Goal: Transaction & Acquisition: Obtain resource

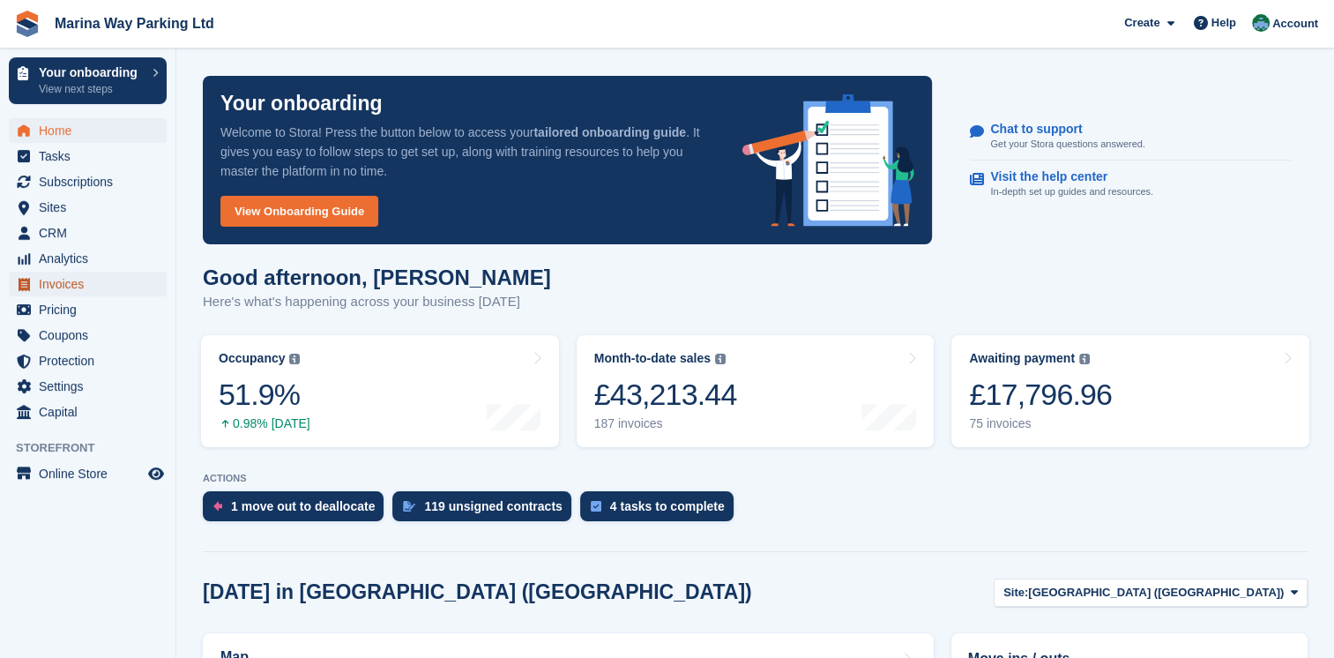
click at [50, 281] on span "Invoices" at bounding box center [92, 284] width 106 height 25
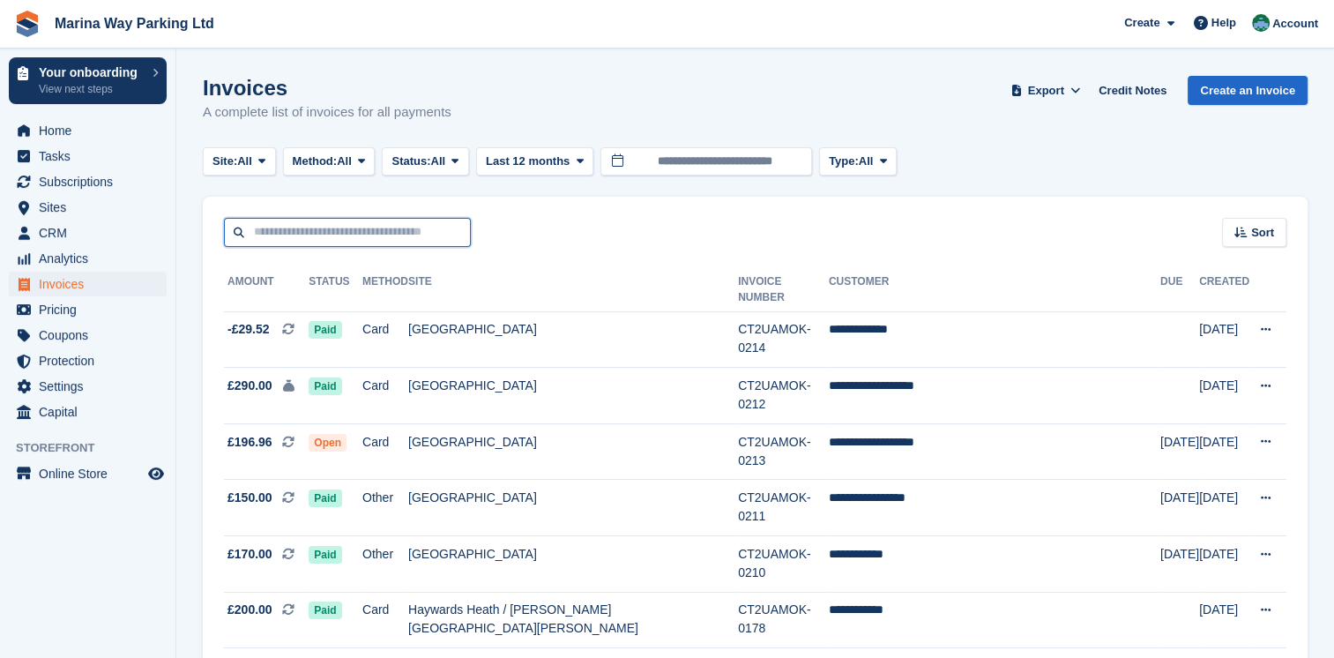
click at [272, 232] on input "text" at bounding box center [347, 232] width 247 height 29
type input "********"
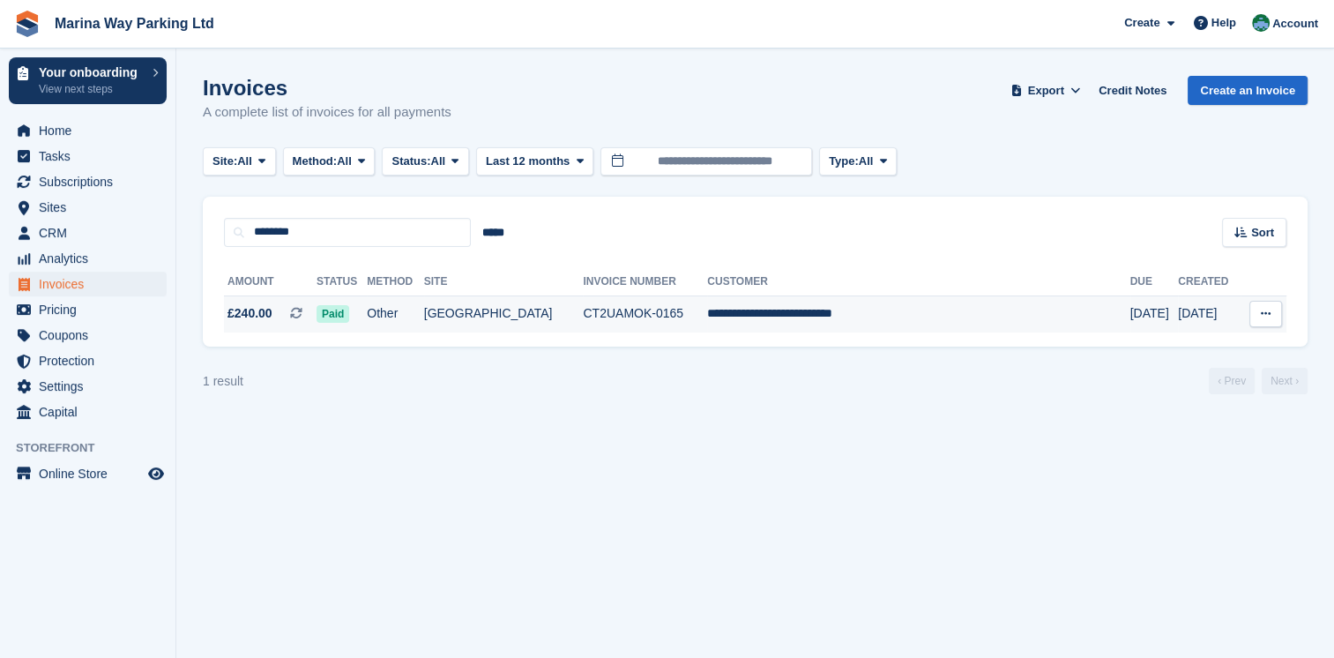
click at [423, 330] on td "Other" at bounding box center [395, 313] width 56 height 37
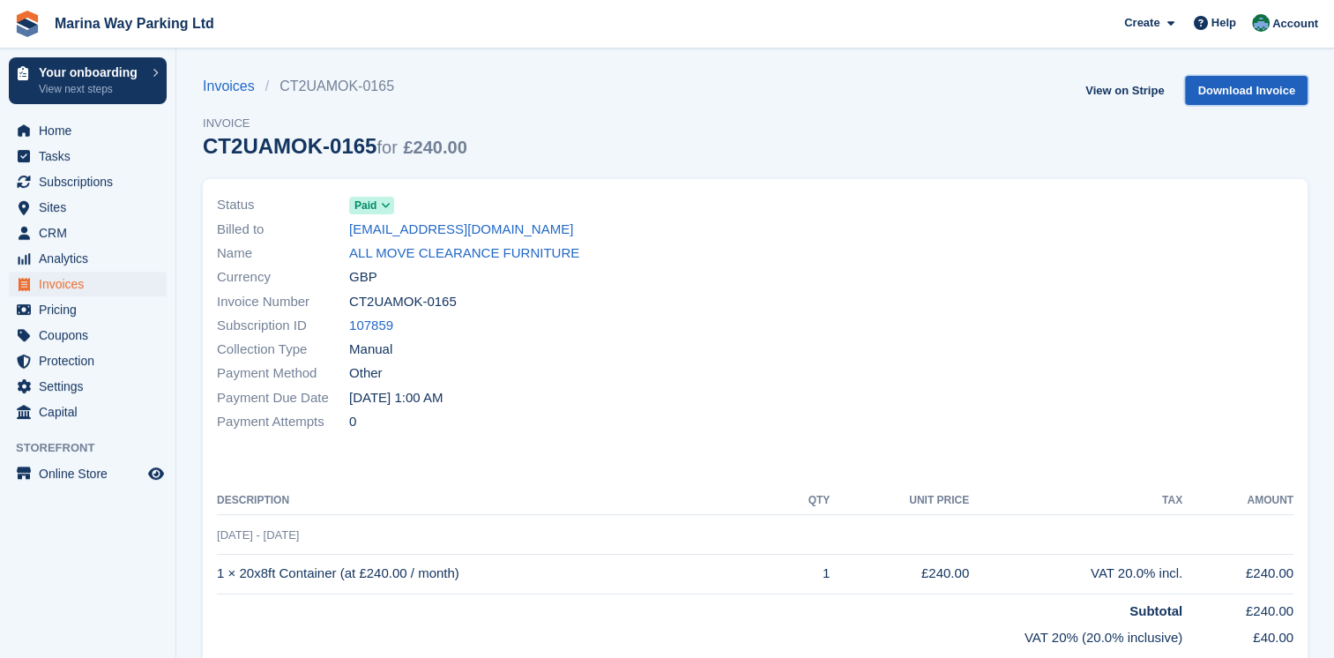
click at [1250, 93] on link "Download Invoice" at bounding box center [1246, 90] width 123 height 29
click at [1252, 86] on link "Download Invoice" at bounding box center [1246, 90] width 123 height 29
click at [1212, 28] on span at bounding box center [1200, 22] width 21 height 21
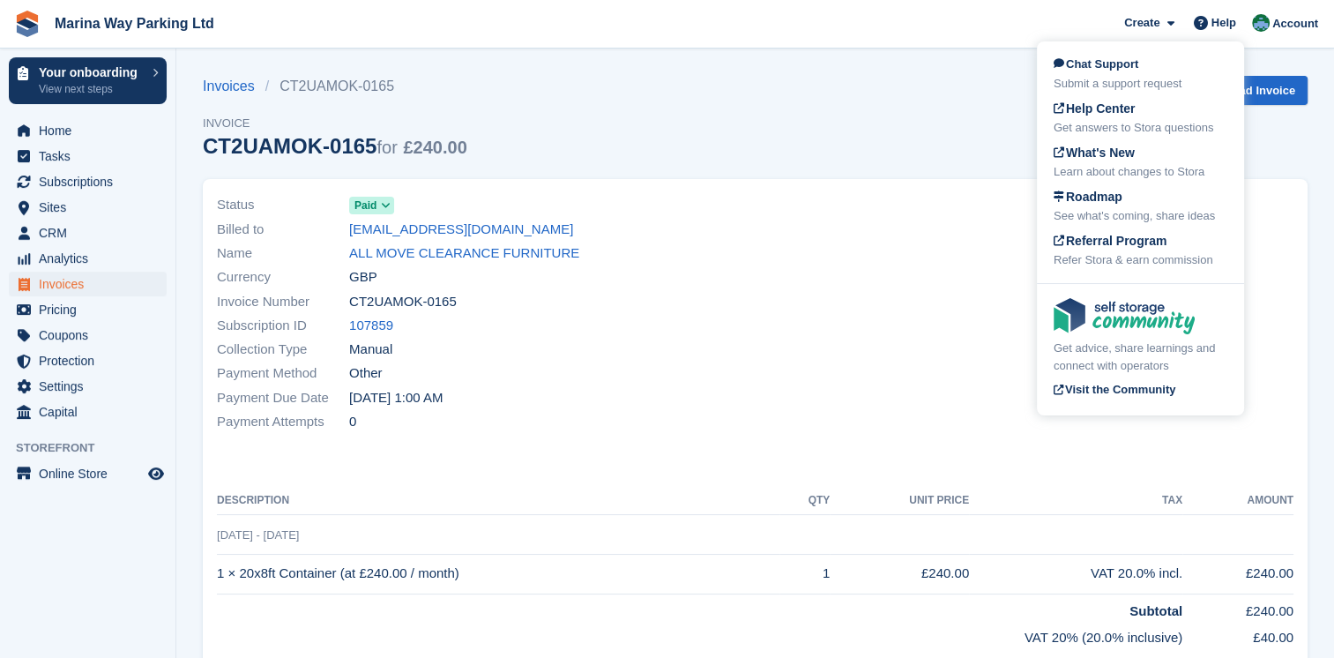
click at [1280, 141] on div "Invoices CT2UAMOK-0165 Invoice CT2UAMOK-0165 for £240.00 View on Stripe Downloa…" at bounding box center [755, 127] width 1105 height 103
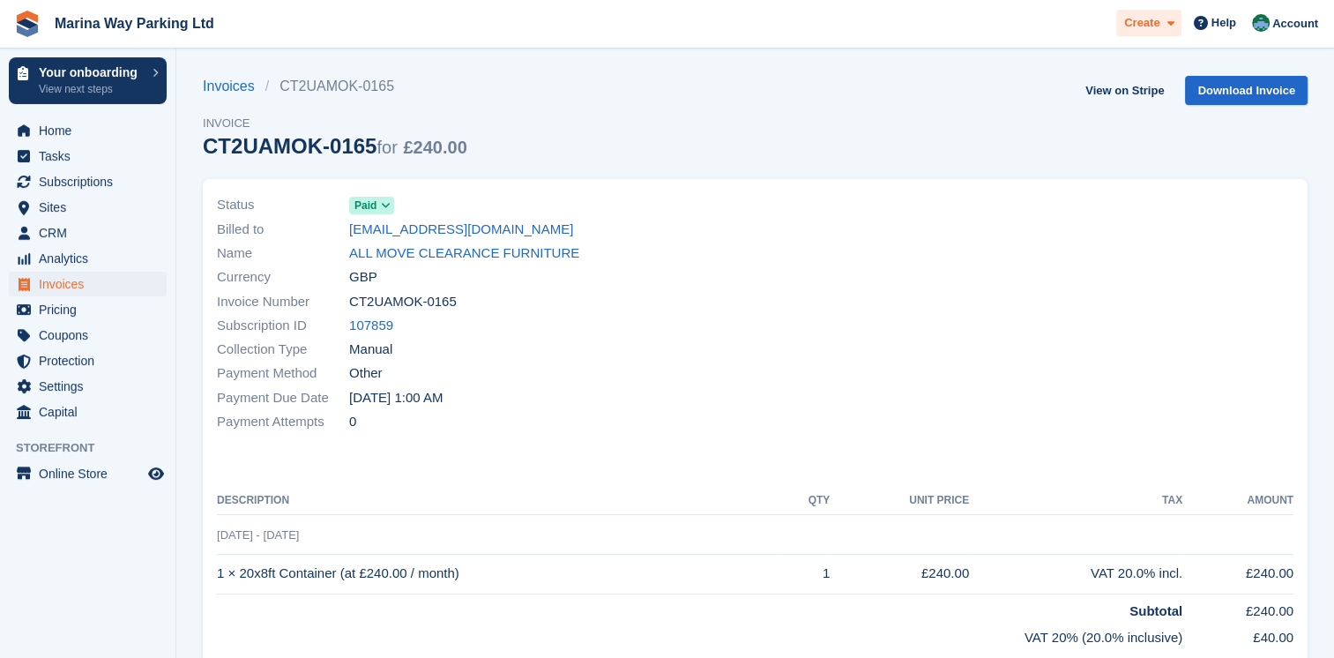
click at [1171, 26] on icon at bounding box center [1170, 23] width 7 height 11
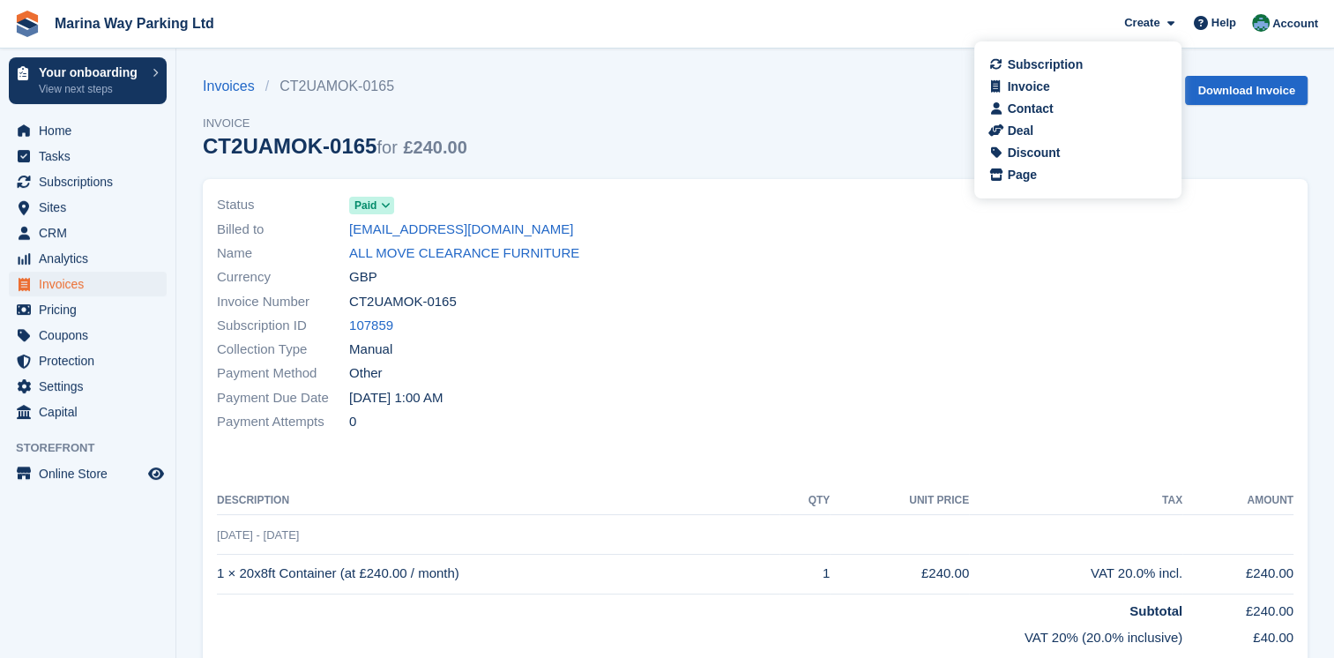
click at [924, 115] on div "Invoices CT2UAMOK-0165 Invoice CT2UAMOK-0165 for £240.00 View on Stripe Downloa…" at bounding box center [755, 127] width 1105 height 103
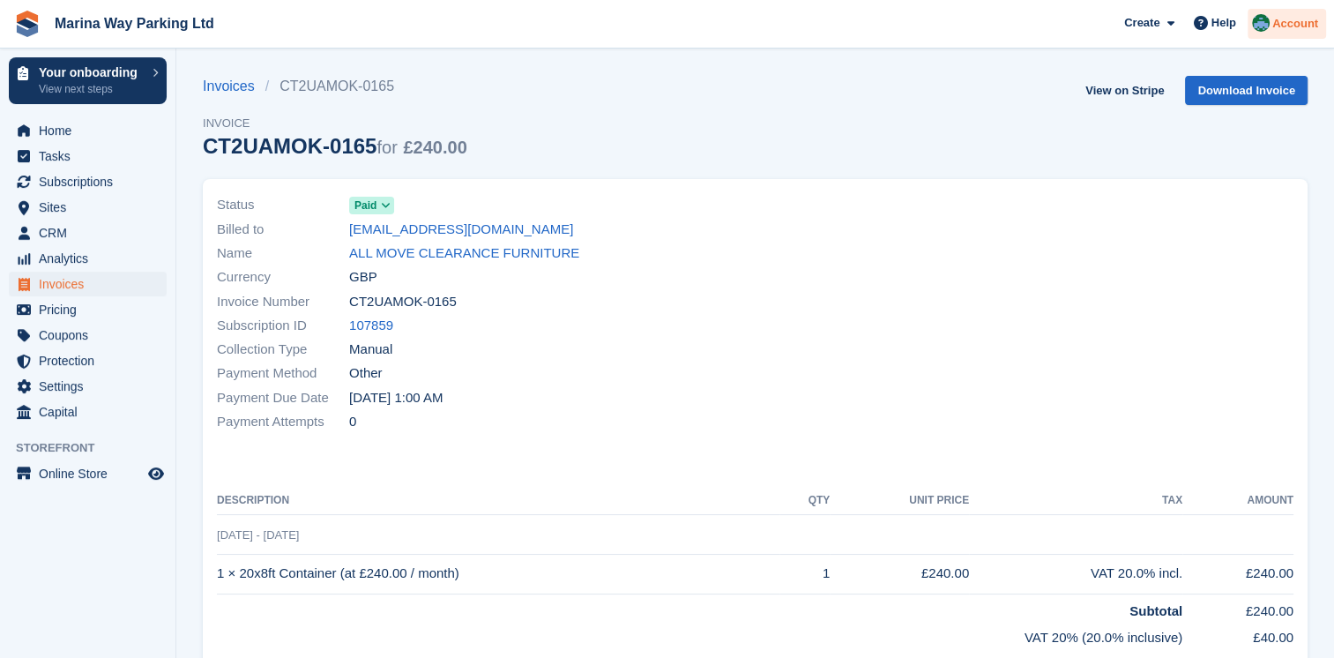
click at [1311, 21] on span "Account" at bounding box center [1295, 24] width 46 height 18
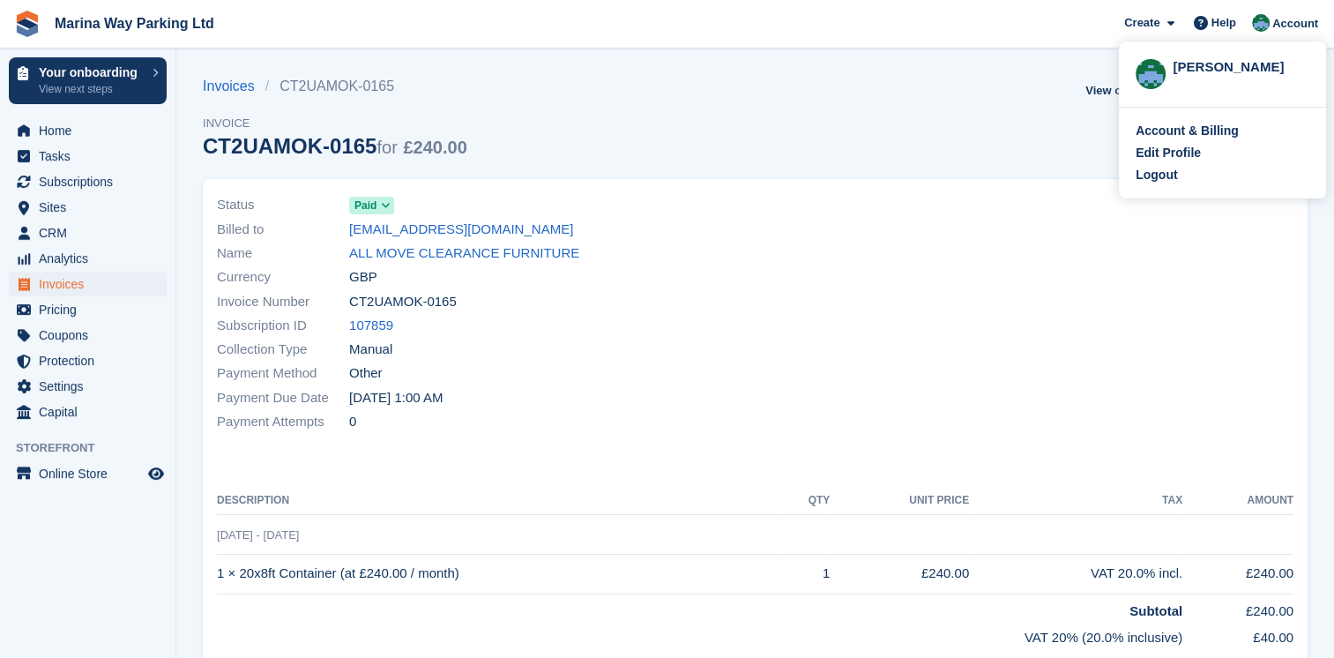
click at [963, 111] on div "Invoices CT2UAMOK-0165 Invoice CT2UAMOK-0165 for £240.00 View on Stripe Downloa…" at bounding box center [755, 127] width 1105 height 103
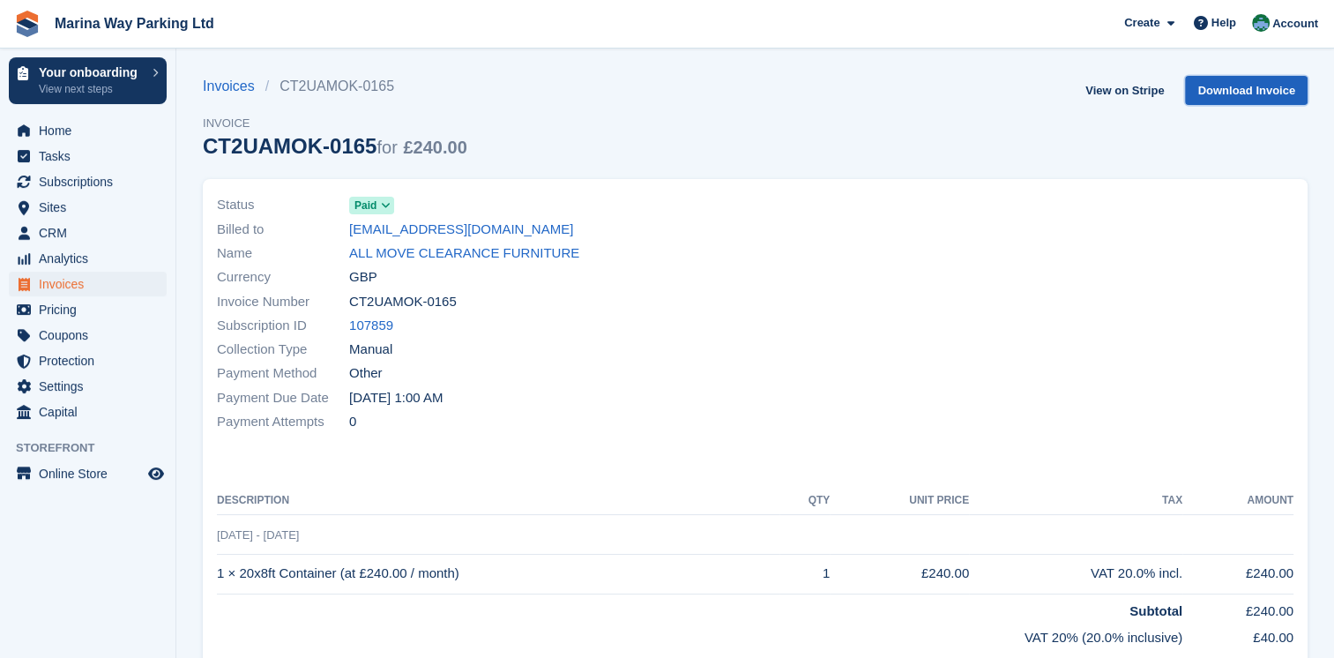
click at [1259, 97] on link "Download Invoice" at bounding box center [1246, 90] width 123 height 29
